Goal: Check status

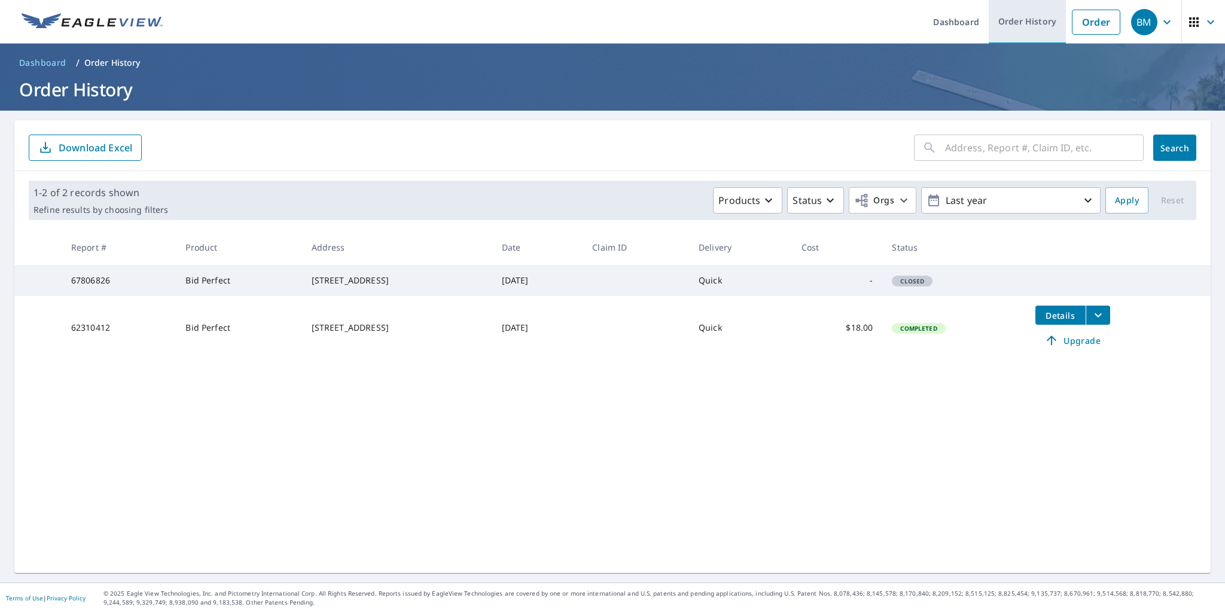
click at [1019, 26] on link "Order History" at bounding box center [1027, 22] width 77 height 44
click at [924, 285] on span "Closed" at bounding box center [912, 281] width 38 height 8
click at [754, 288] on td "Quick" at bounding box center [740, 280] width 103 height 31
click at [530, 287] on td "[DATE]" at bounding box center [537, 280] width 91 height 31
click at [324, 286] on div "[STREET_ADDRESS]" at bounding box center [397, 281] width 171 height 12
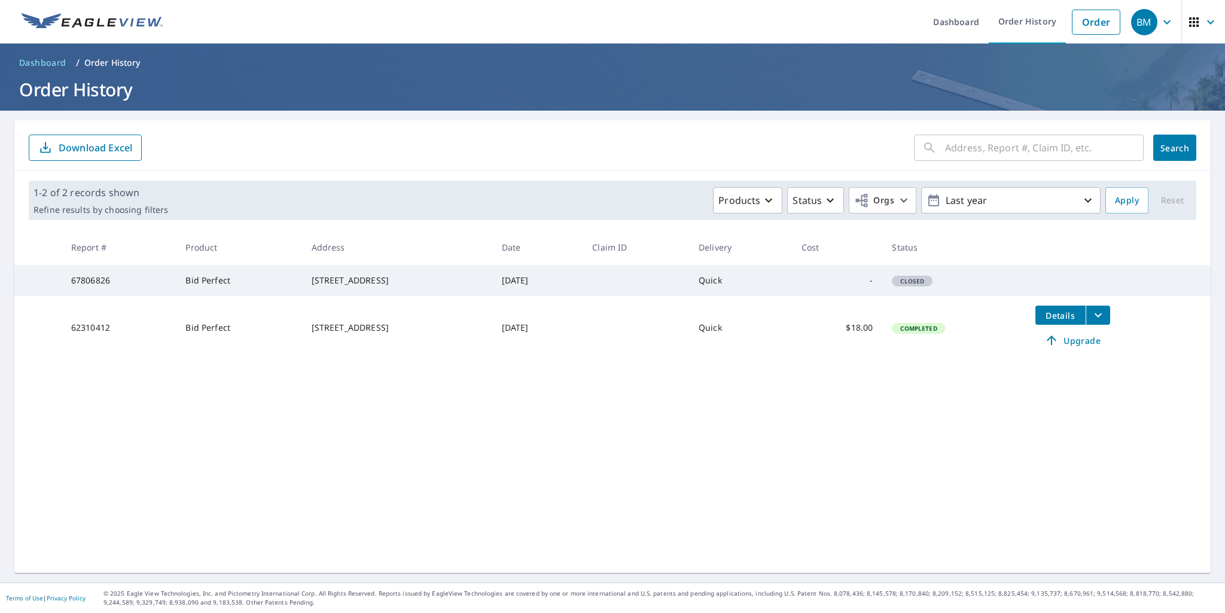
click at [183, 285] on td "Bid Perfect" at bounding box center [239, 280] width 126 height 31
click at [112, 285] on td "67806826" at bounding box center [119, 280] width 115 height 31
click at [104, 285] on td "67806826" at bounding box center [119, 280] width 115 height 31
